Goal: Task Accomplishment & Management: Manage account settings

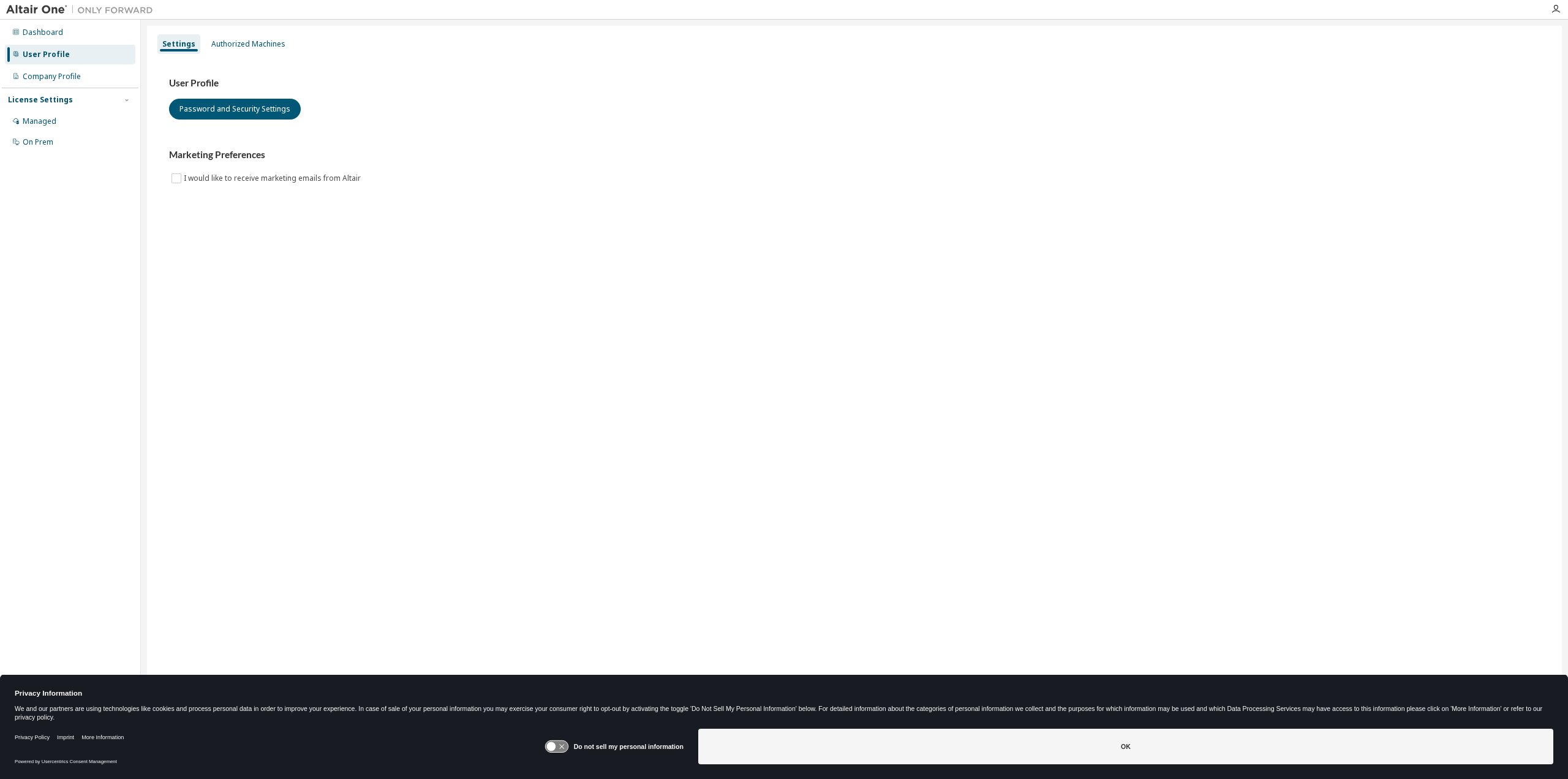
click at [38, 54] on div "User Profile" at bounding box center [46, 54] width 47 height 10
click at [272, 41] on div "Authorized Machines" at bounding box center [249, 44] width 74 height 10
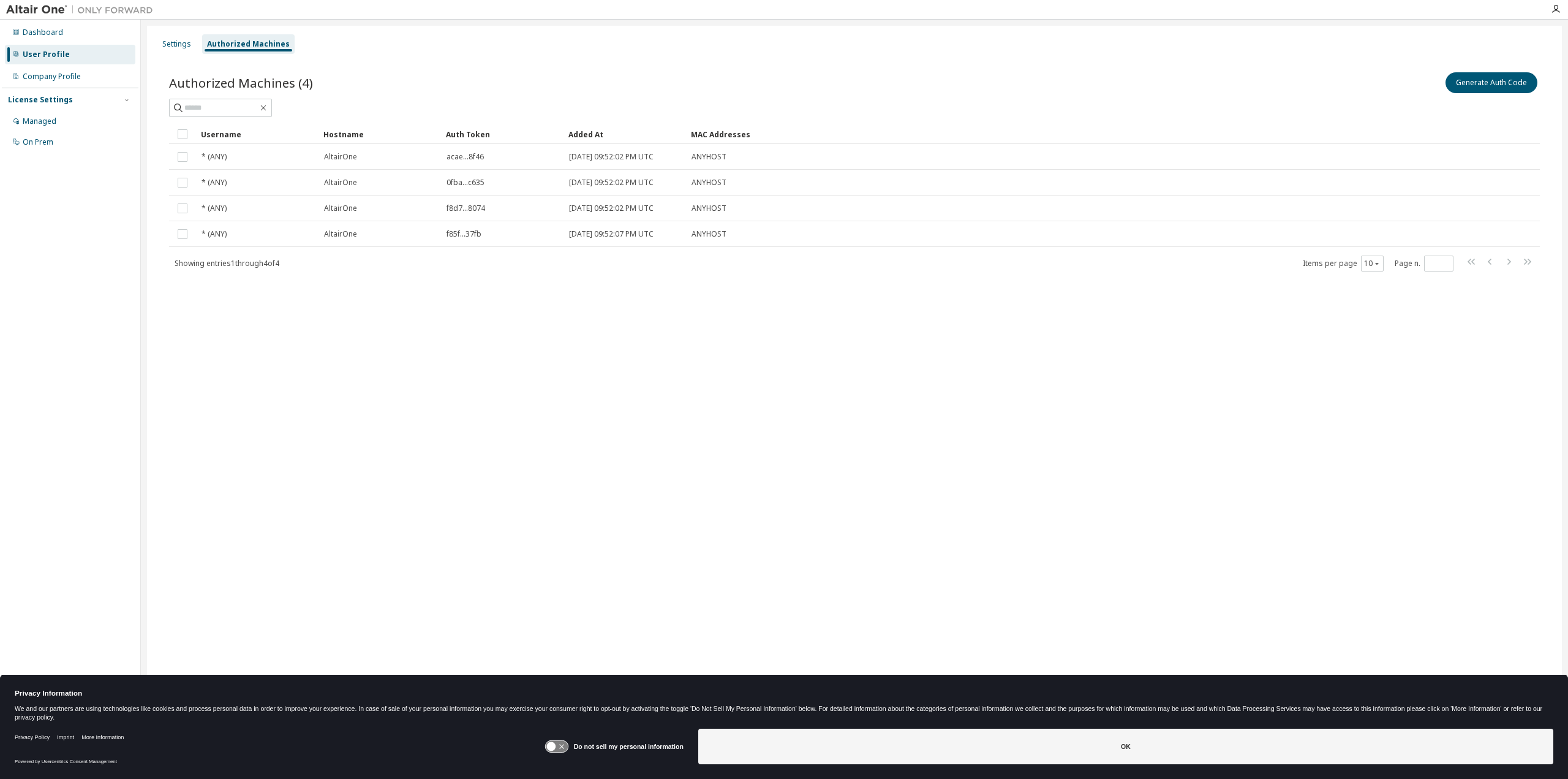
click at [549, 744] on icon at bounding box center [551, 746] width 9 height 9
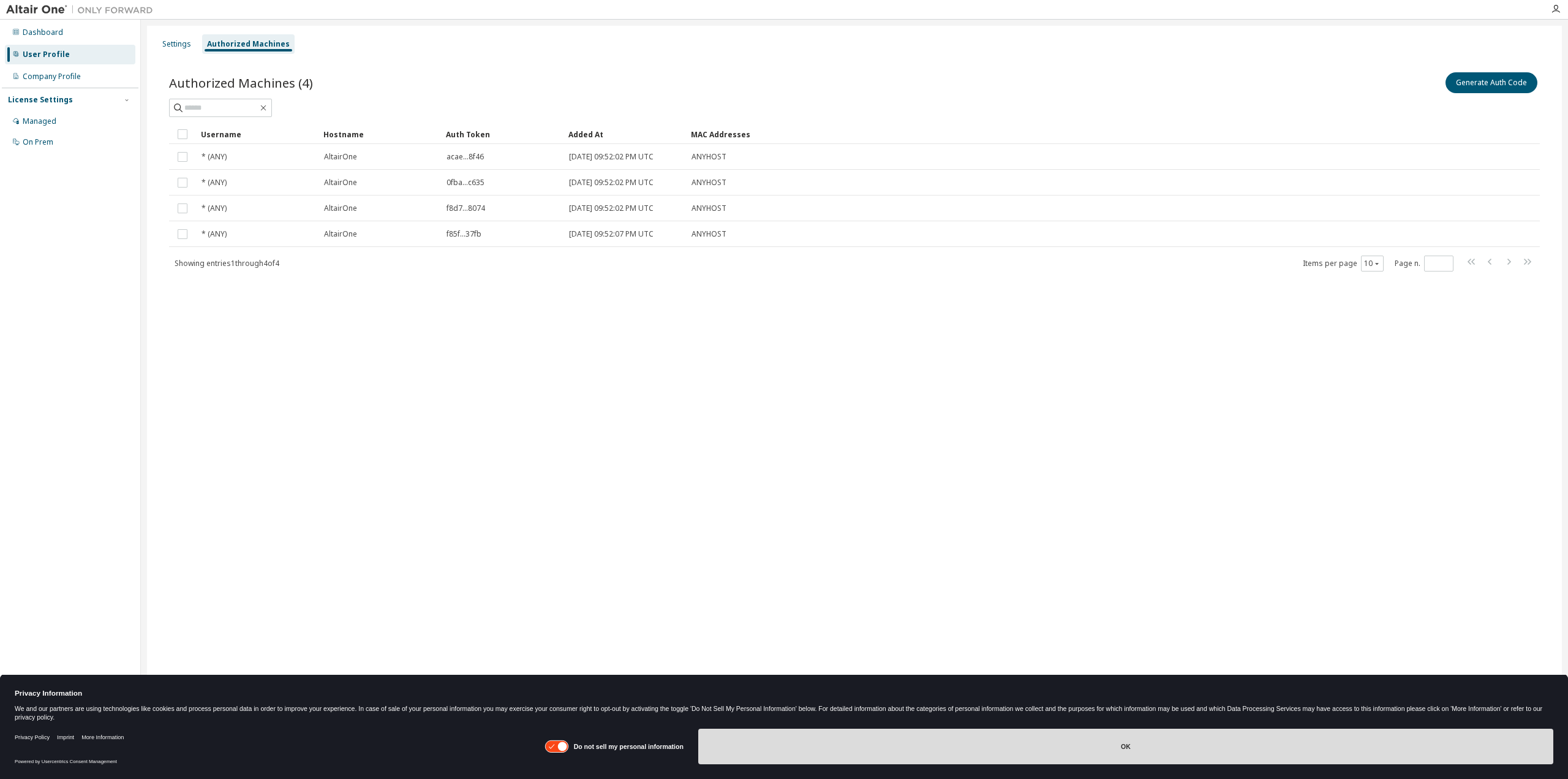
click at [967, 749] on button "OK" at bounding box center [1126, 746] width 855 height 36
